Goal: Task Accomplishment & Management: Manage account settings

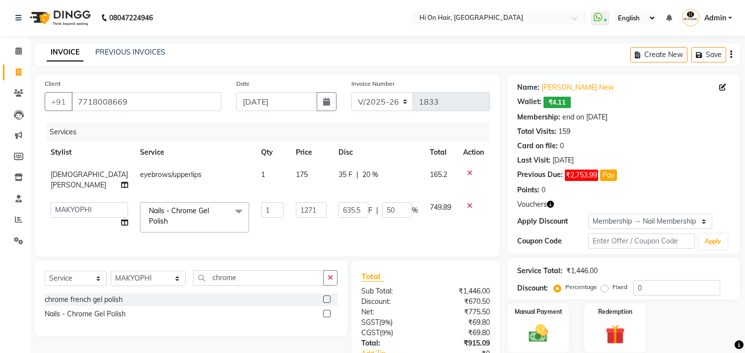
select select "535"
select select "26489"
select select "service"
select select "26489"
select select "1: Object"
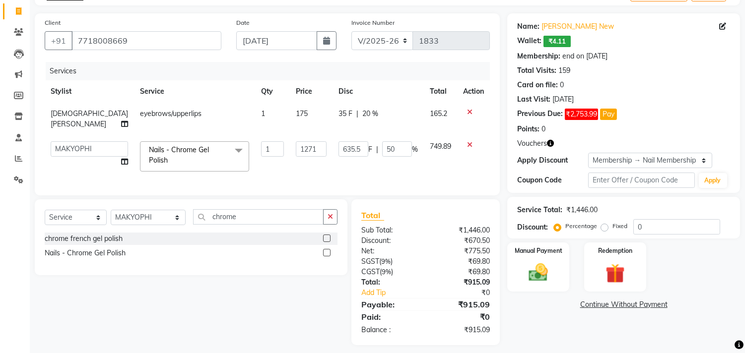
click at [374, 165] on td "635.5 F | 50 %" at bounding box center [377, 156] width 91 height 42
click at [536, 266] on img at bounding box center [538, 273] width 33 height 23
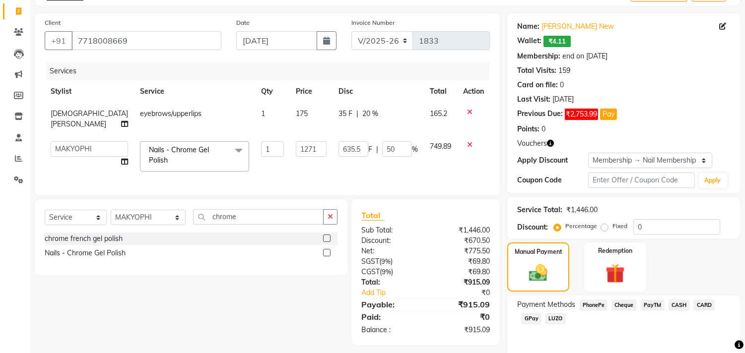
click at [525, 317] on span "GPay" at bounding box center [531, 318] width 20 height 11
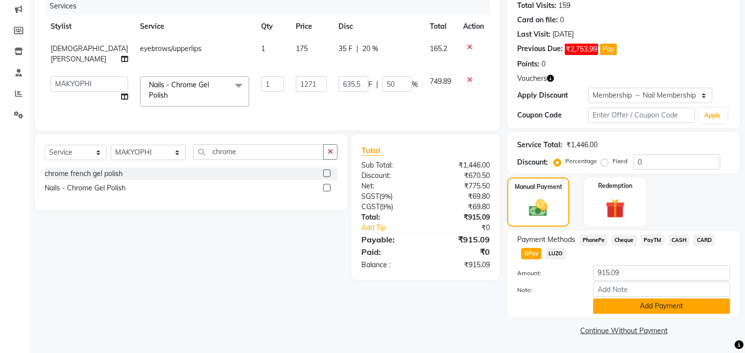
click at [650, 303] on button "Add Payment" at bounding box center [661, 306] width 137 height 15
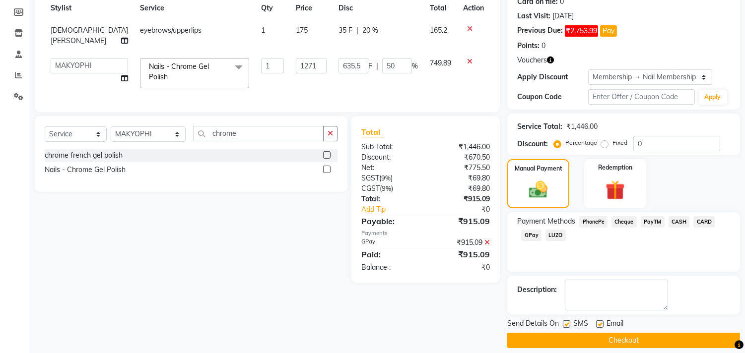
scroll to position [154, 0]
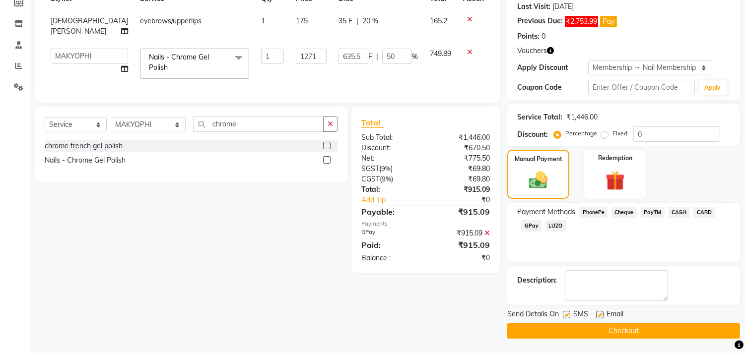
click at [599, 315] on label at bounding box center [599, 314] width 7 height 7
click at [599, 315] on input "checkbox" at bounding box center [599, 315] width 6 height 6
checkbox input "false"
click at [617, 332] on button "Checkout" at bounding box center [623, 331] width 233 height 15
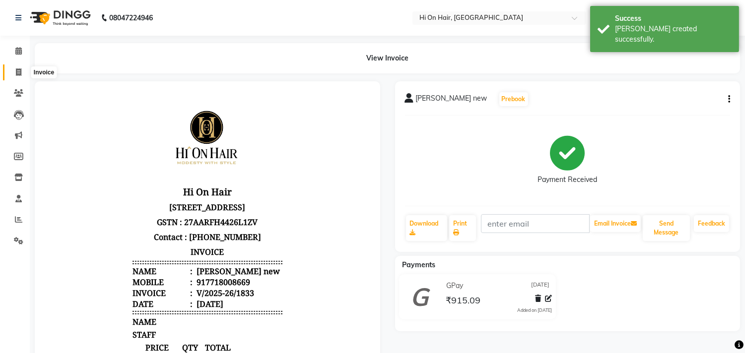
click at [18, 74] on icon at bounding box center [18, 71] width 5 height 7
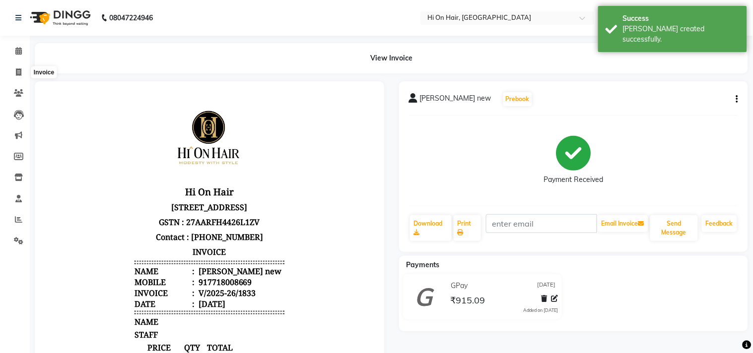
select select "535"
select select "service"
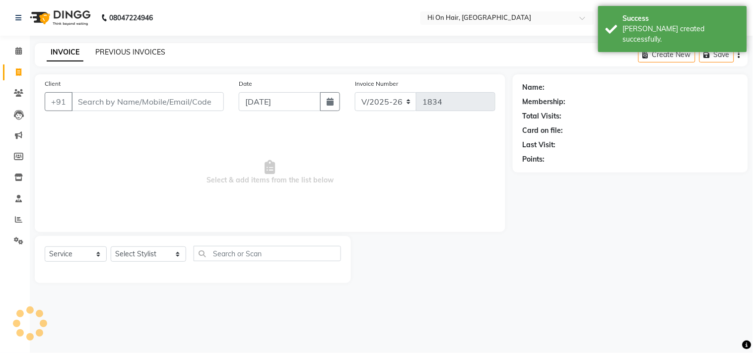
click at [149, 48] on link "PREVIOUS INVOICES" at bounding box center [130, 52] width 70 height 9
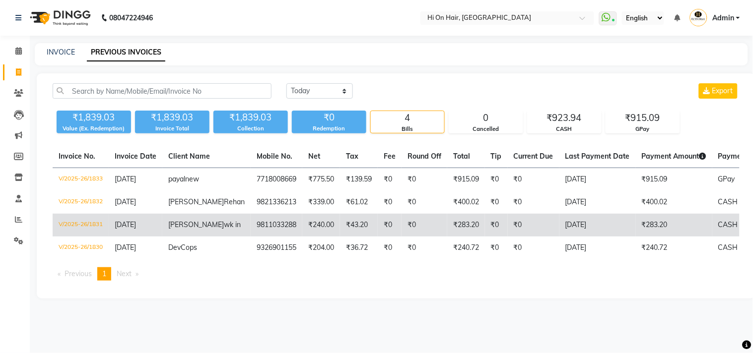
click at [578, 237] on td "[DATE]" at bounding box center [597, 225] width 76 height 23
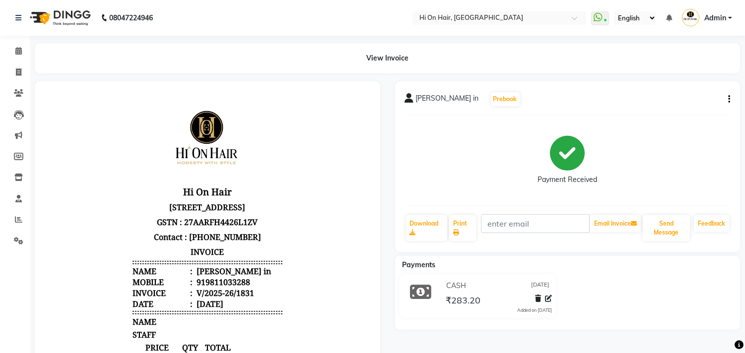
click at [729, 99] on icon "button" at bounding box center [729, 99] width 2 height 0
click at [677, 112] on div "Edit Invoice" at bounding box center [680, 112] width 68 height 12
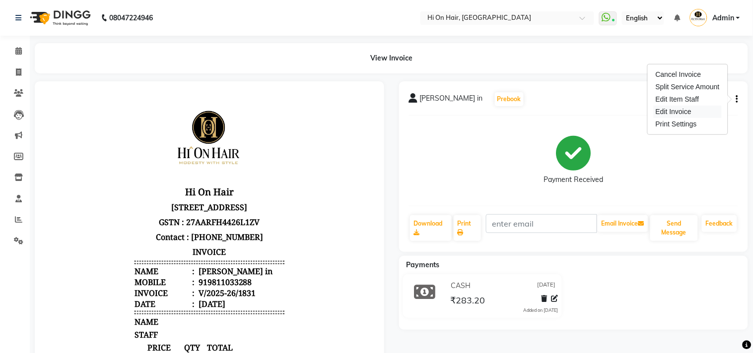
select select "service"
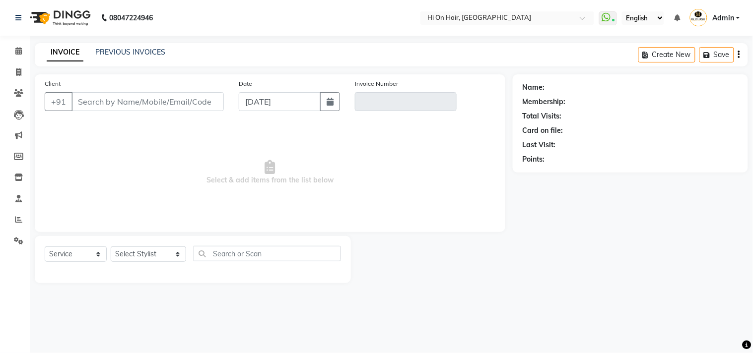
type input "9811033288"
type input "V/2025-26/1831"
select select "select"
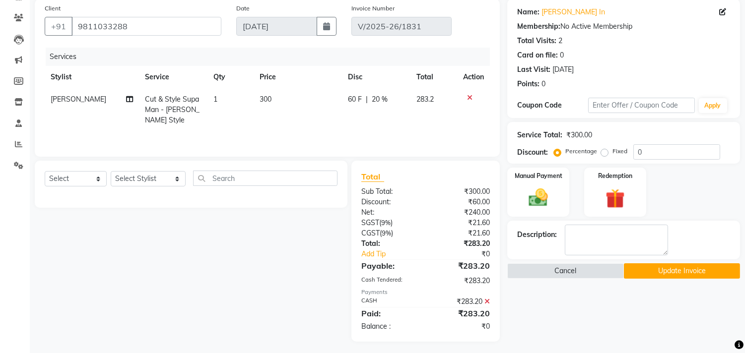
scroll to position [79, 0]
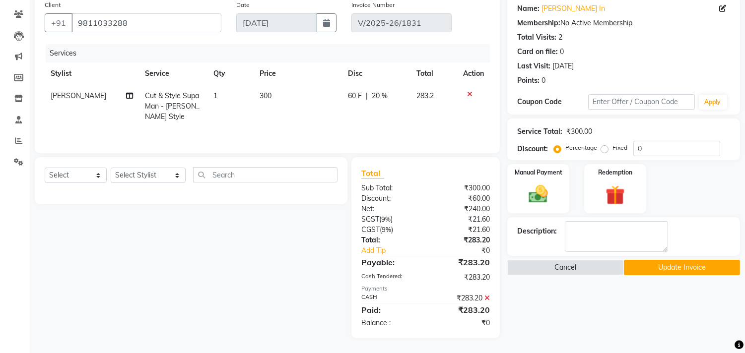
click at [487, 297] on icon at bounding box center [486, 298] width 5 height 7
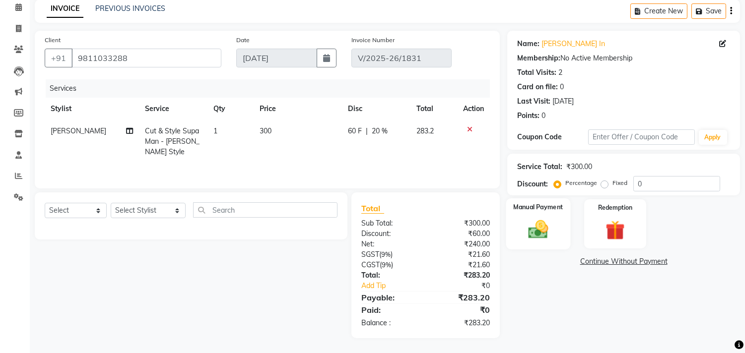
click at [535, 229] on img at bounding box center [538, 229] width 33 height 23
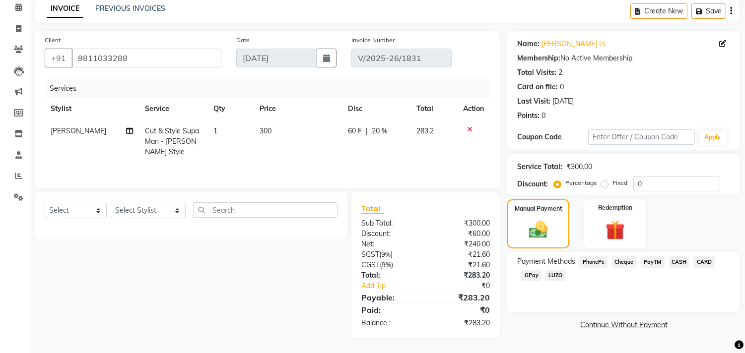
click at [533, 273] on span "GPay" at bounding box center [531, 275] width 20 height 11
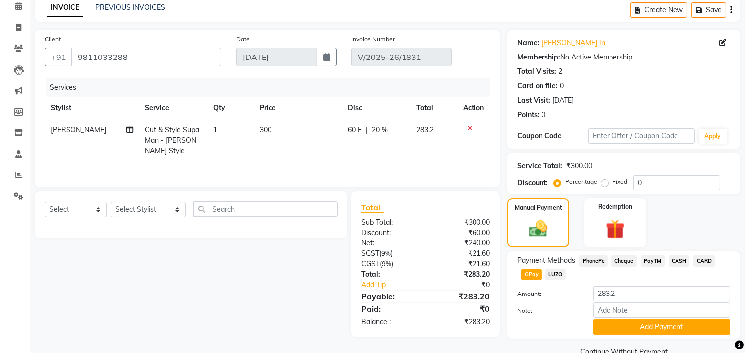
scroll to position [66, 0]
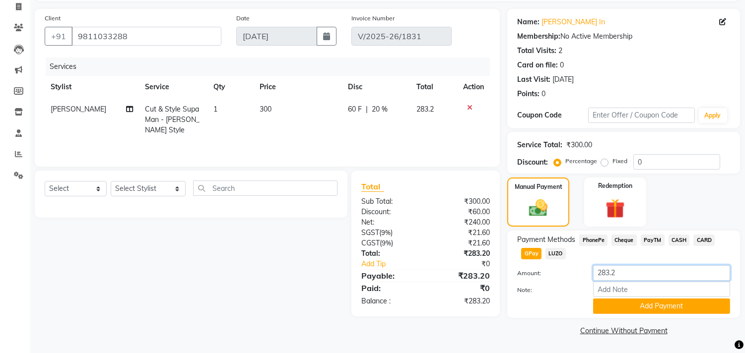
drag, startPoint x: 596, startPoint y: 271, endPoint x: 582, endPoint y: 271, distance: 14.4
click at [582, 271] on div "Amount: 283.2" at bounding box center [624, 273] width 228 height 17
type input "29"
click at [639, 307] on button "Add Payment" at bounding box center [661, 306] width 137 height 15
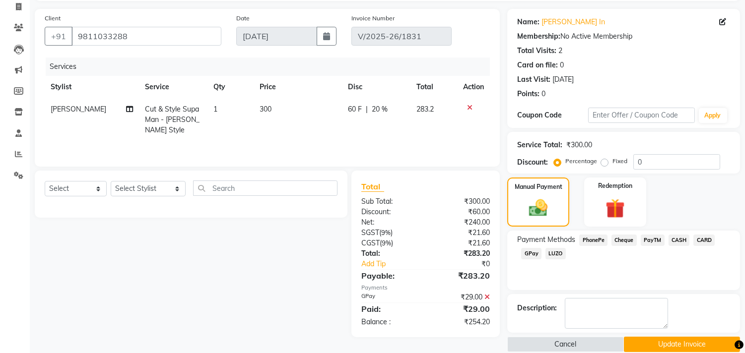
click at [680, 235] on span "CASH" at bounding box center [678, 240] width 21 height 11
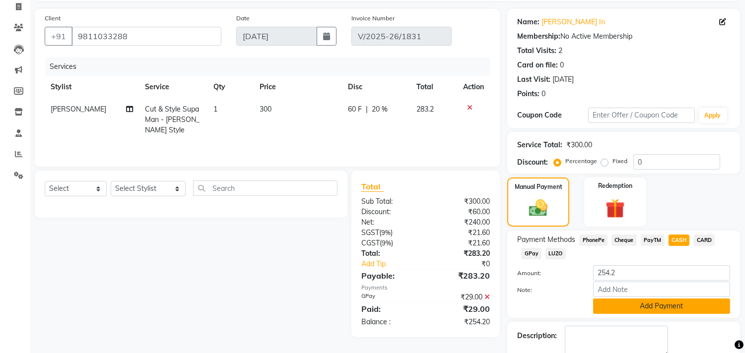
click at [663, 305] on button "Add Payment" at bounding box center [661, 306] width 137 height 15
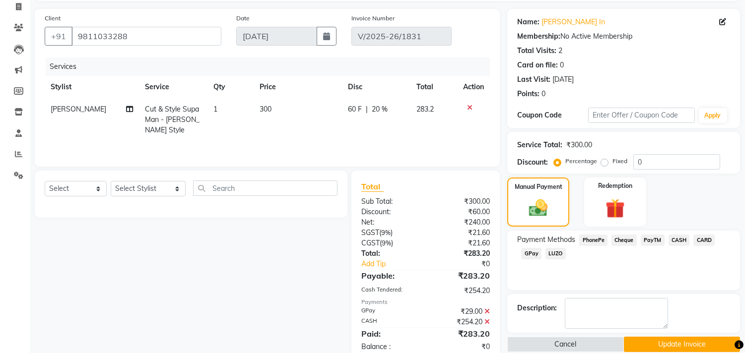
scroll to position [90, 0]
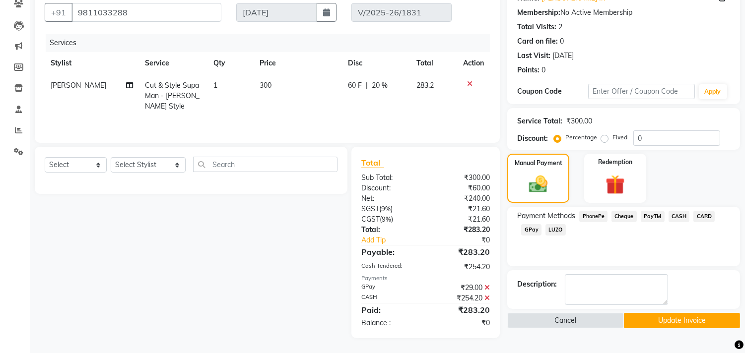
click at [671, 324] on button "Update Invoice" at bounding box center [682, 320] width 116 height 15
